Goal: Task Accomplishment & Management: Use online tool/utility

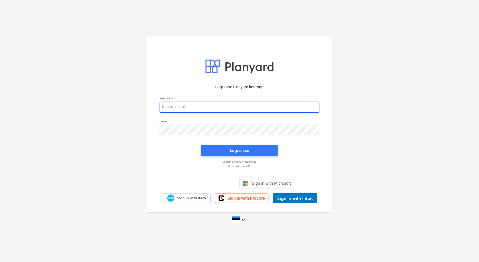
click at [212, 107] on input "email" at bounding box center [240, 106] width 160 height 11
type input "[EMAIL_ADDRESS][DOMAIN_NAME]"
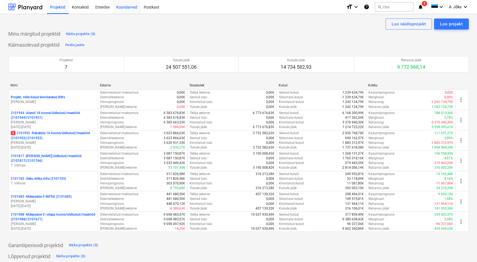
click at [131, 7] on div "Koondarved" at bounding box center [127, 7] width 28 height 14
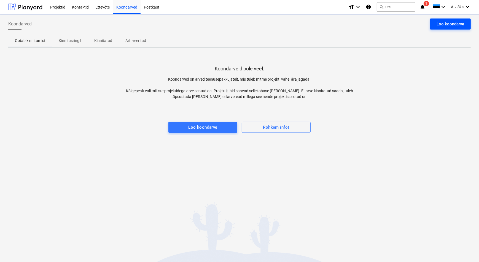
click at [456, 20] on div "Loo koondarve" at bounding box center [451, 23] width 28 height 7
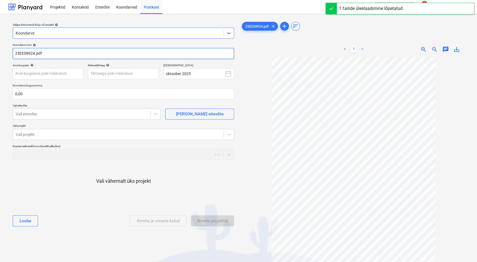
click at [15, 53] on input "25EE08924.pdf" at bounding box center [124, 53] width 222 height 11
paste input "Officeday Estonia OÜ"
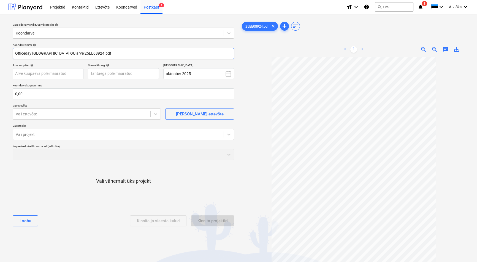
type input "Officeday [GEOGRAPHIC_DATA] OU arve 25EE08924.pdf"
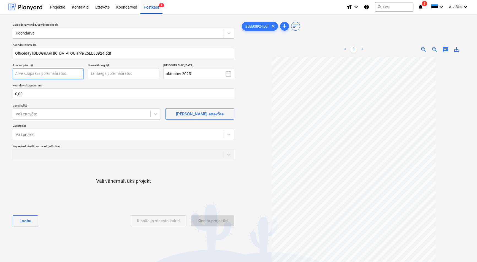
click at [53, 73] on body "Projektid Kontaktid Ettevõte Koondarved Postkast 1 format_size keyboard_arrow_d…" at bounding box center [238, 131] width 477 height 262
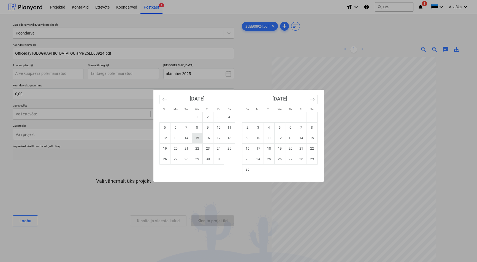
click at [199, 138] on td "15" at bounding box center [197, 138] width 11 height 10
type input "[DATE]"
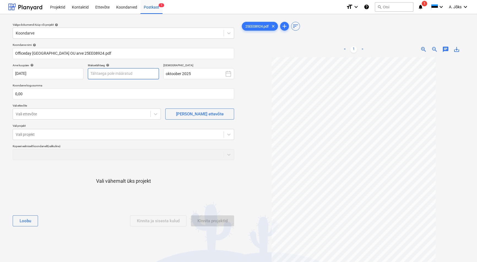
click at [128, 72] on body "Projektid Kontaktid Ettevõte Koondarved Postkast 1 format_size keyboard_arrow_d…" at bounding box center [238, 131] width 477 height 262
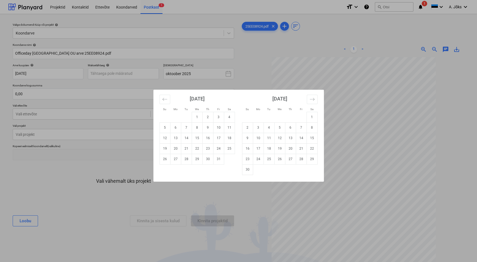
click at [200, 160] on td "29" at bounding box center [197, 159] width 11 height 10
type input "[DATE]"
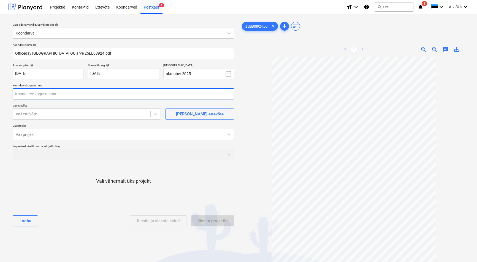
click at [65, 94] on input "text" at bounding box center [124, 93] width 222 height 11
type input "18,08"
click at [48, 112] on div at bounding box center [82, 114] width 132 height 6
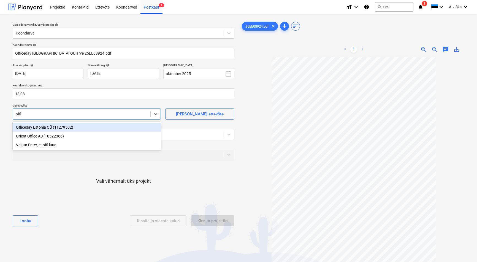
type input "offic"
click at [44, 128] on div "Officeday Estonia OÜ (11279502)" at bounding box center [87, 127] width 148 height 9
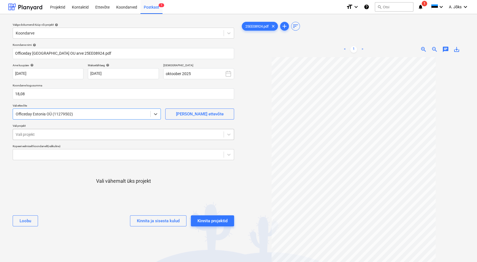
click at [46, 136] on div at bounding box center [118, 134] width 205 height 6
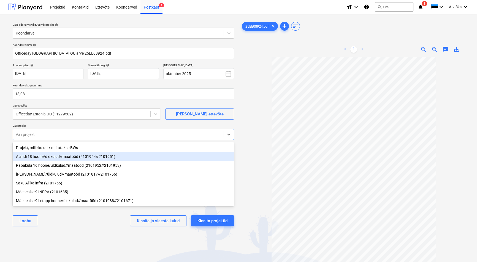
click at [51, 157] on div "Aiandi 18 hoone/üldkulud//maatööd (2101944//2101951)" at bounding box center [124, 156] width 222 height 9
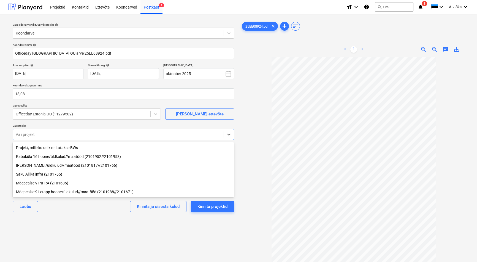
click at [77, 226] on div "Valige dokumendi tüüp või projekt help Koondarve Koondarve nimi help Officeday …" at bounding box center [123, 161] width 230 height 287
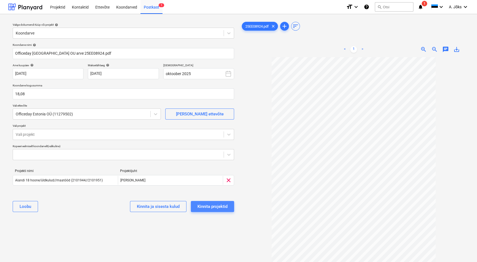
click at [226, 206] on div "Kinnita projektid" at bounding box center [213, 206] width 30 height 7
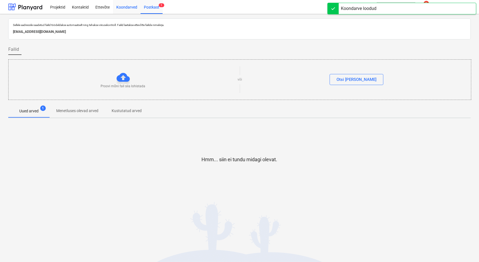
click at [129, 8] on div "Koondarved" at bounding box center [127, 7] width 28 height 14
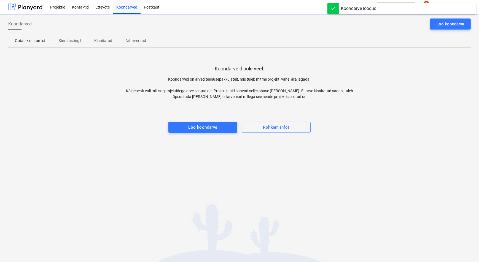
click at [103, 42] on p "Kinnitatud" at bounding box center [103, 41] width 18 height 6
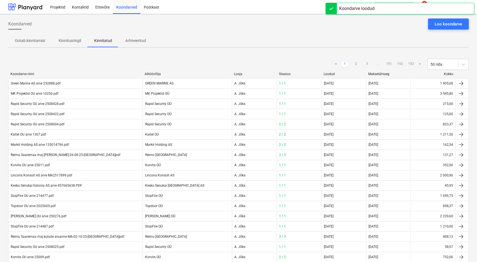
click at [64, 63] on div "< 1 2 3 ... 191 192 193 > 50 rida" at bounding box center [238, 64] width 461 height 11
